Goal: Information Seeking & Learning: Learn about a topic

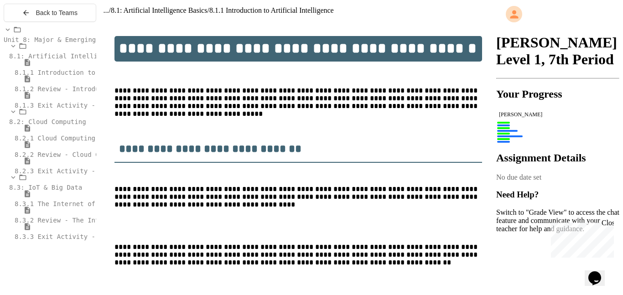
click at [55, 93] on span "8.1.2 Review - Introduction to Artificial Intelligence" at bounding box center [119, 88] width 208 height 7
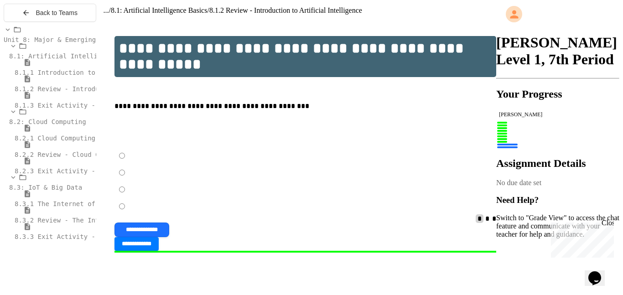
click at [56, 109] on span "8.1.3 Exit Activity - AI Detective" at bounding box center [80, 105] width 131 height 7
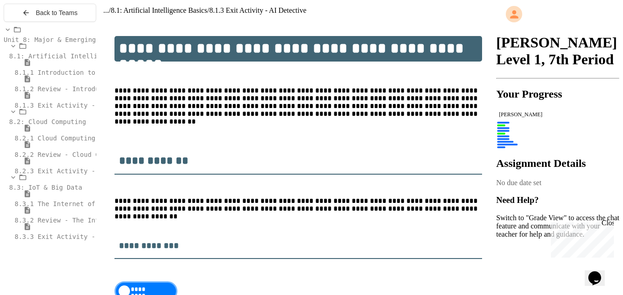
click at [52, 140] on span "8.2.1 Cloud Computing: Transforming the Digital World" at bounding box center [117, 138] width 204 height 7
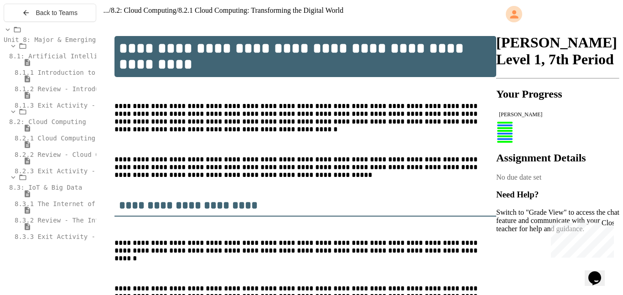
click at [57, 125] on span "8.2: Cloud Computing" at bounding box center [47, 121] width 77 height 7
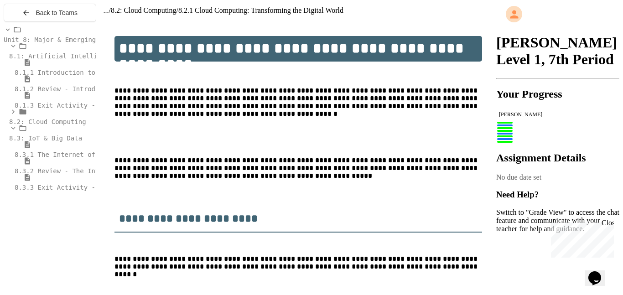
click at [47, 125] on span "8.2: Cloud Computing" at bounding box center [47, 121] width 77 height 7
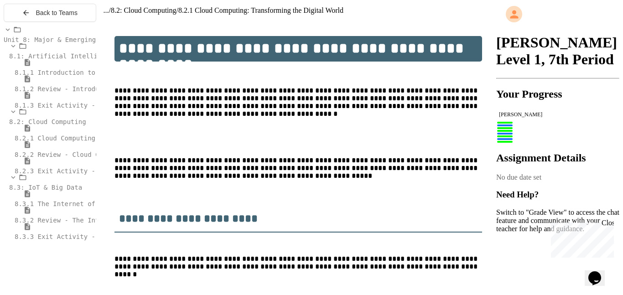
click at [48, 155] on div "8.2.2 Review - Cloud Computing" at bounding box center [50, 150] width 93 height 18
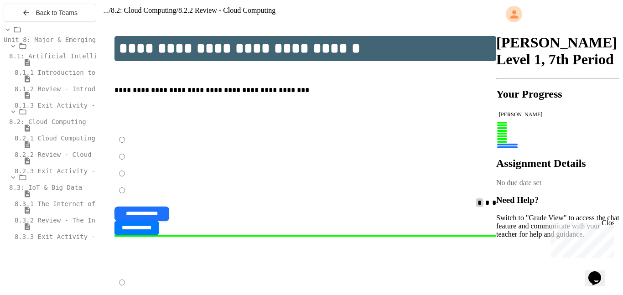
click at [45, 174] on span "8.2.3 Exit Activity - Cloud Service Detective" at bounding box center [101, 170] width 173 height 7
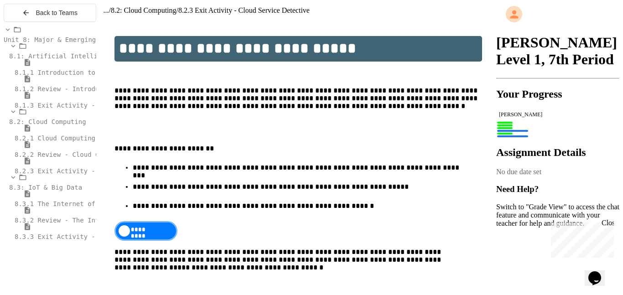
click at [39, 208] on span "8.3.1 The Internet of Things and Big Data: Our Connected Digital World" at bounding box center [149, 203] width 269 height 7
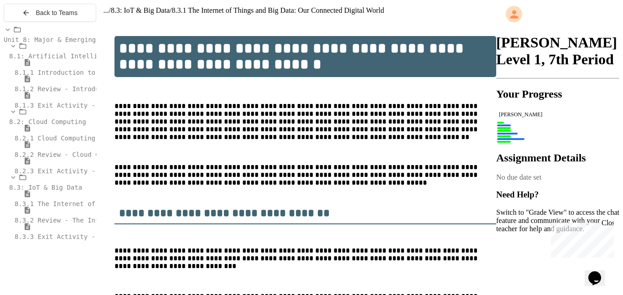
click at [36, 224] on span "8.3.2 Review - The Internet of Things and Big Data" at bounding box center [111, 220] width 192 height 7
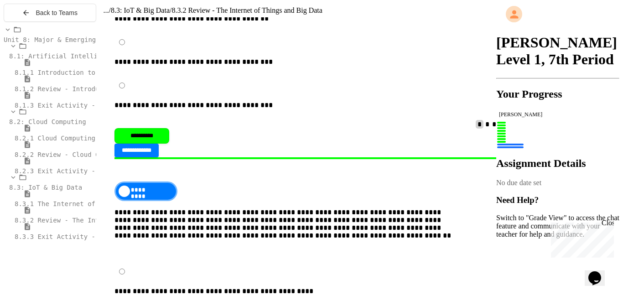
scroll to position [2033, 0]
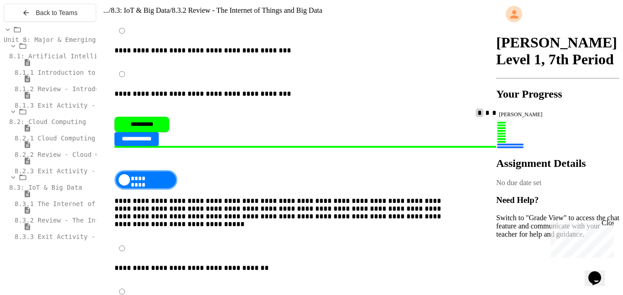
click at [77, 241] on div "8.3.3 Exit Activity - IoT Data Detective Challenge" at bounding box center [50, 232] width 93 height 18
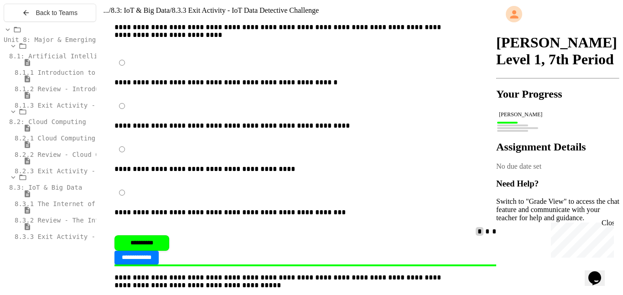
scroll to position [613, 0]
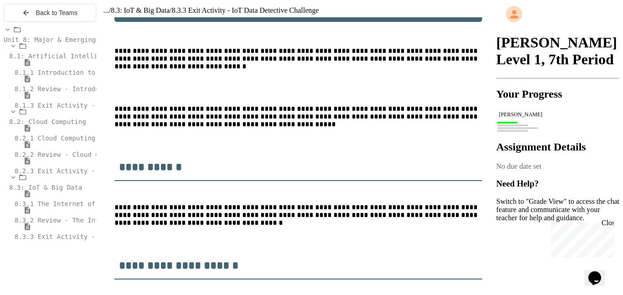
scroll to position [0, 0]
